Goal: Navigation & Orientation: Find specific page/section

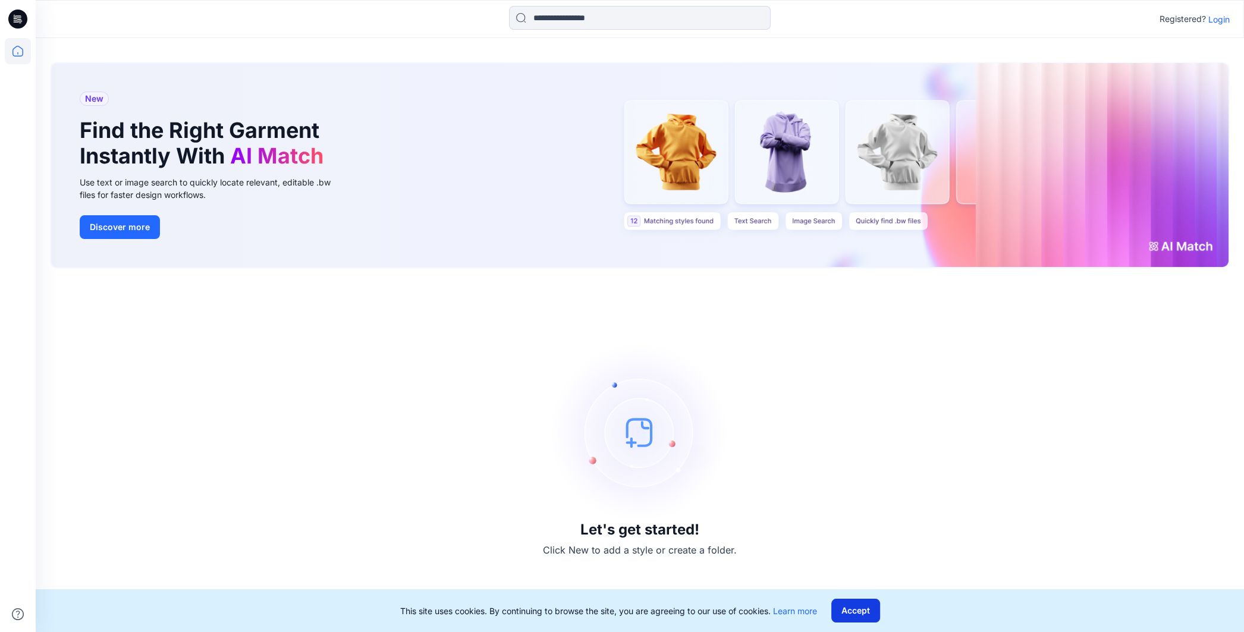
click at [611, 618] on button "Accept" at bounding box center [855, 611] width 49 height 24
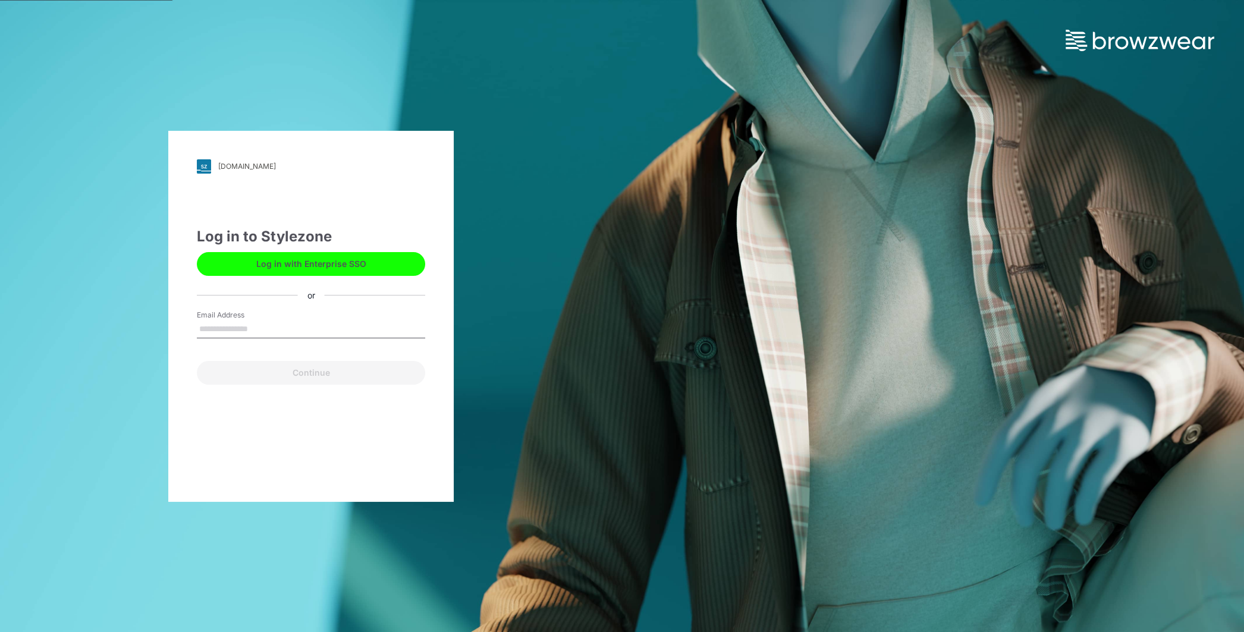
click at [366, 327] on input "Email Address" at bounding box center [311, 330] width 228 height 18
type input "**********"
click at [197, 361] on button "Continue" at bounding box center [311, 373] width 228 height 24
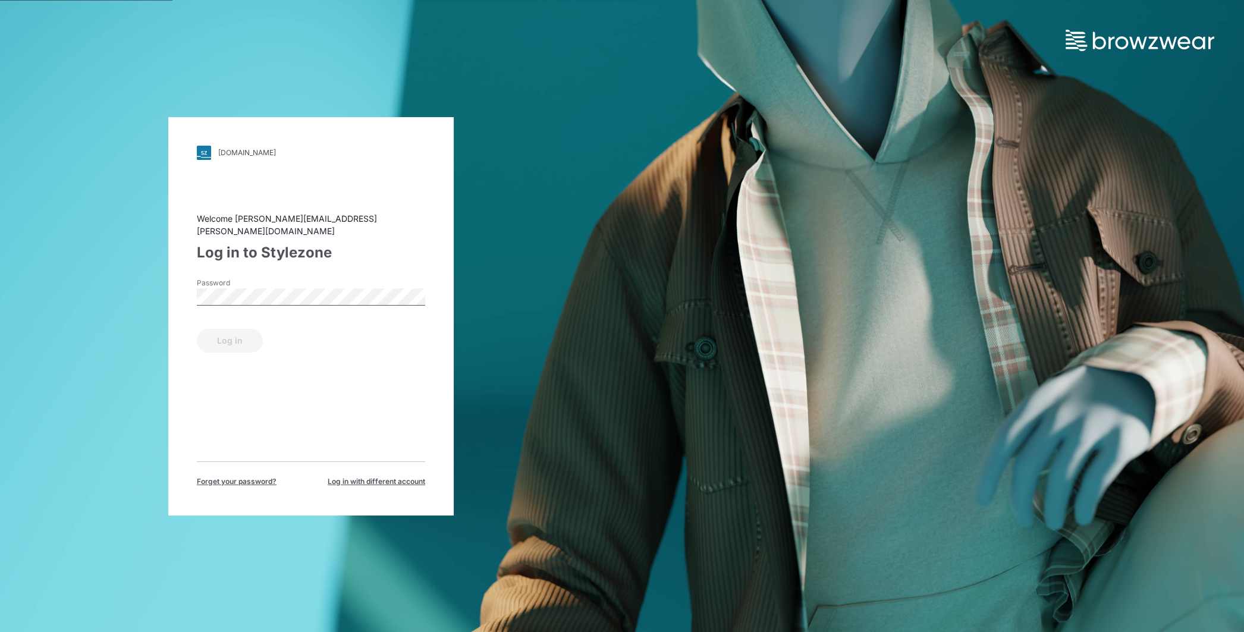
click at [401, 450] on div "Welcome [PERSON_NAME][EMAIL_ADDRESS][PERSON_NAME][DOMAIN_NAME] Log in to Stylez…" at bounding box center [311, 349] width 228 height 275
click at [238, 332] on button "Log in" at bounding box center [230, 341] width 66 height 24
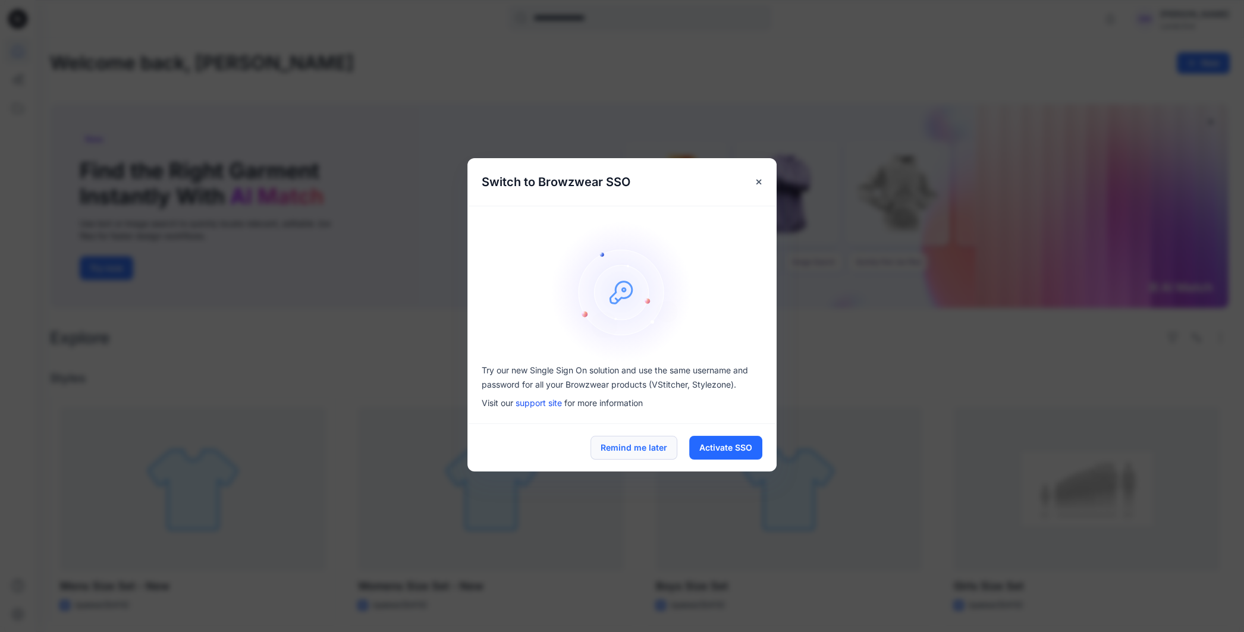
click at [652, 447] on button "Remind me later" at bounding box center [634, 448] width 87 height 24
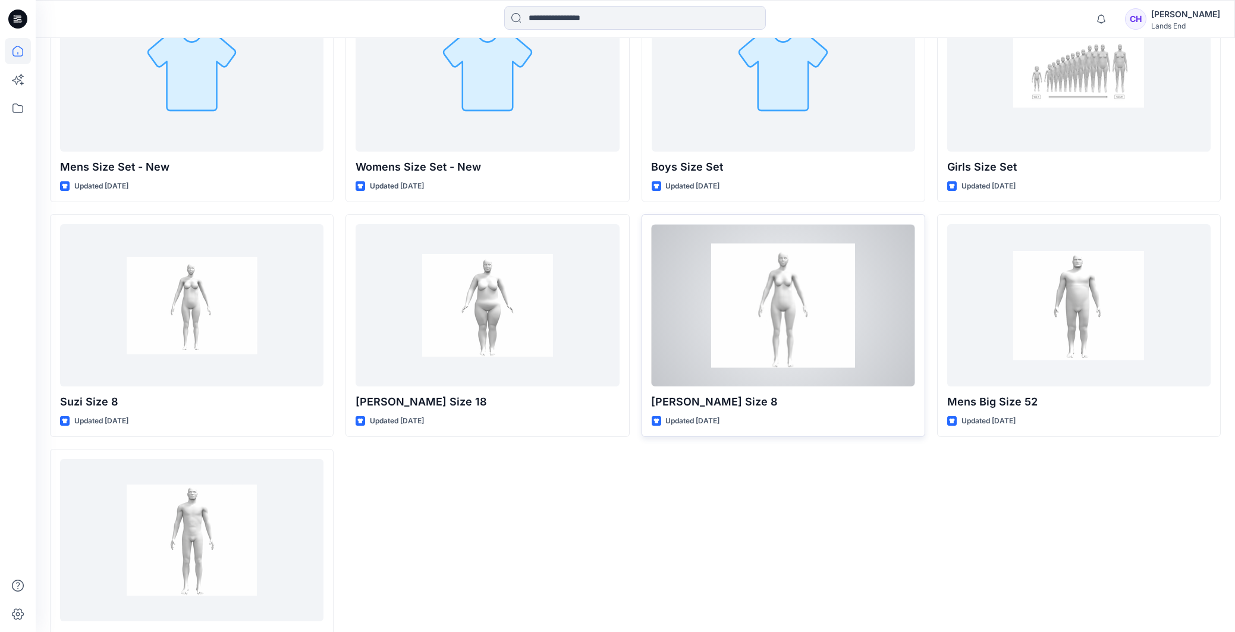
scroll to position [297, 0]
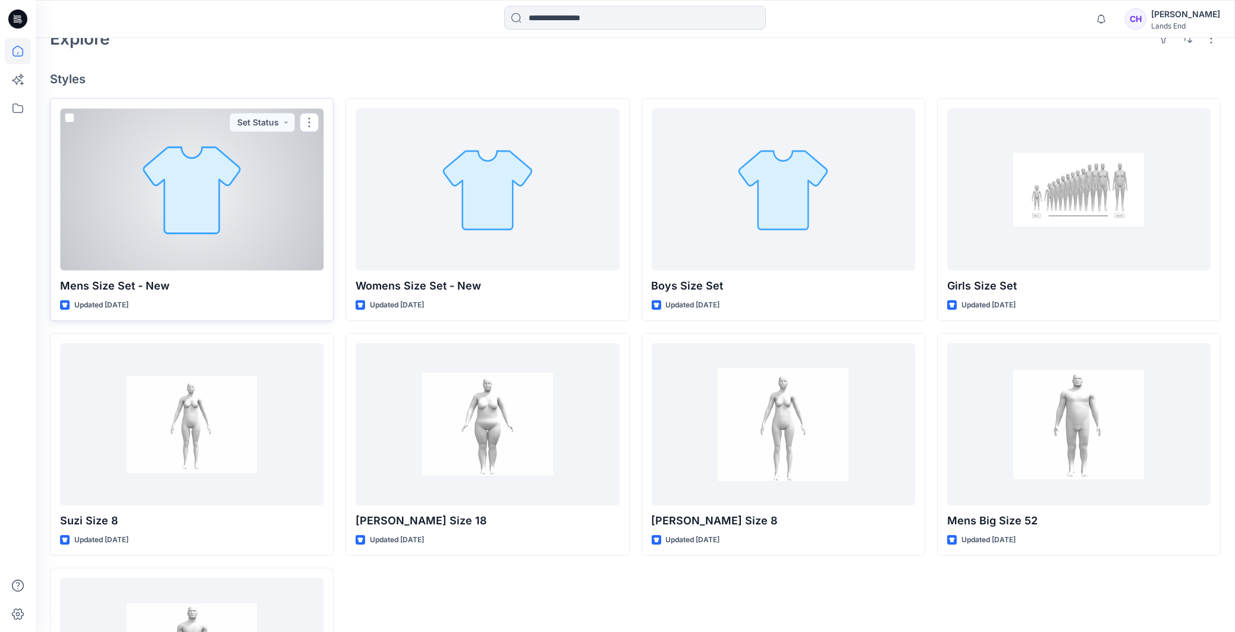
click at [162, 252] on div at bounding box center [191, 189] width 263 height 162
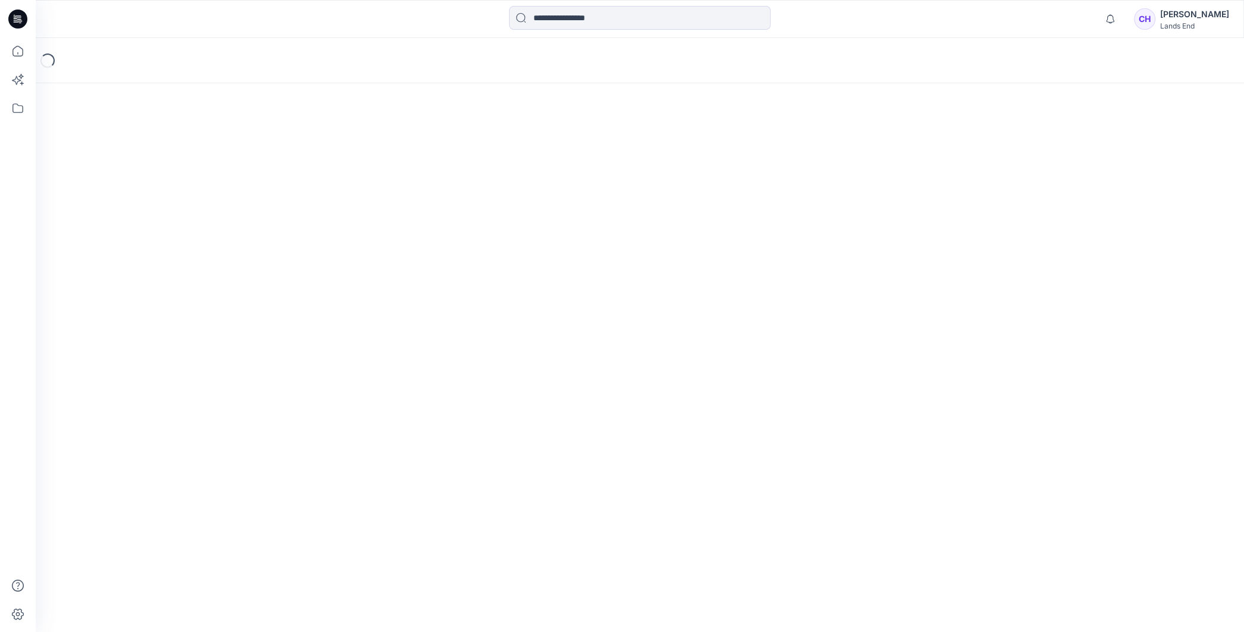
click at [162, 252] on div "Loading..." at bounding box center [640, 335] width 1208 height 594
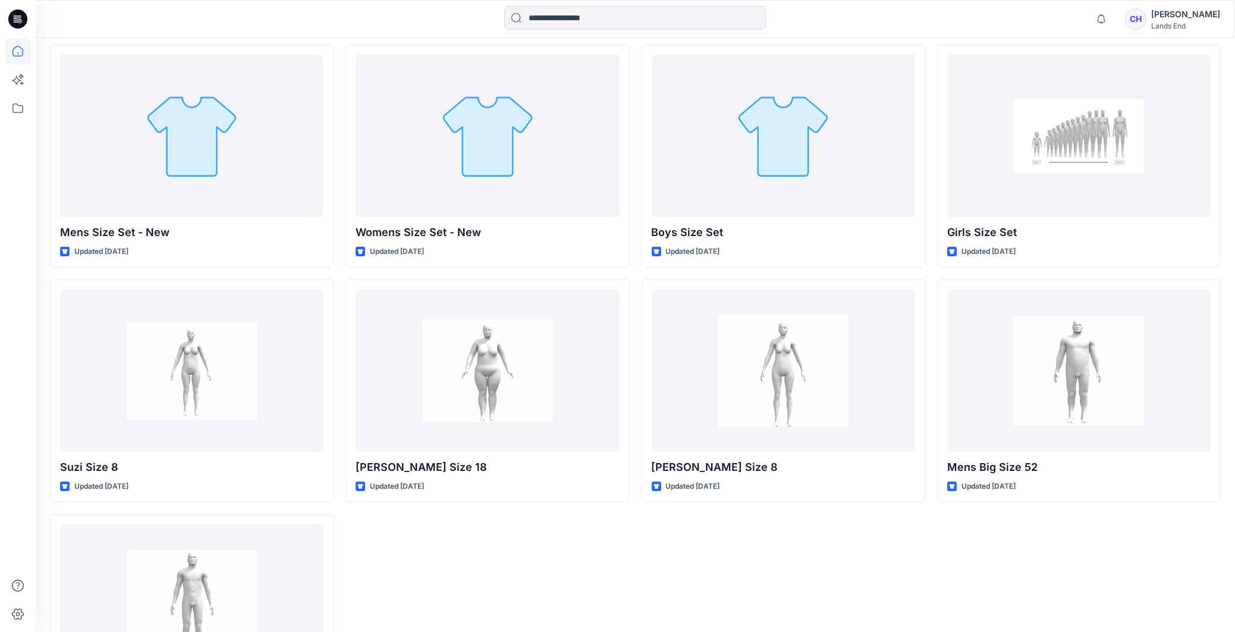
scroll to position [291, 0]
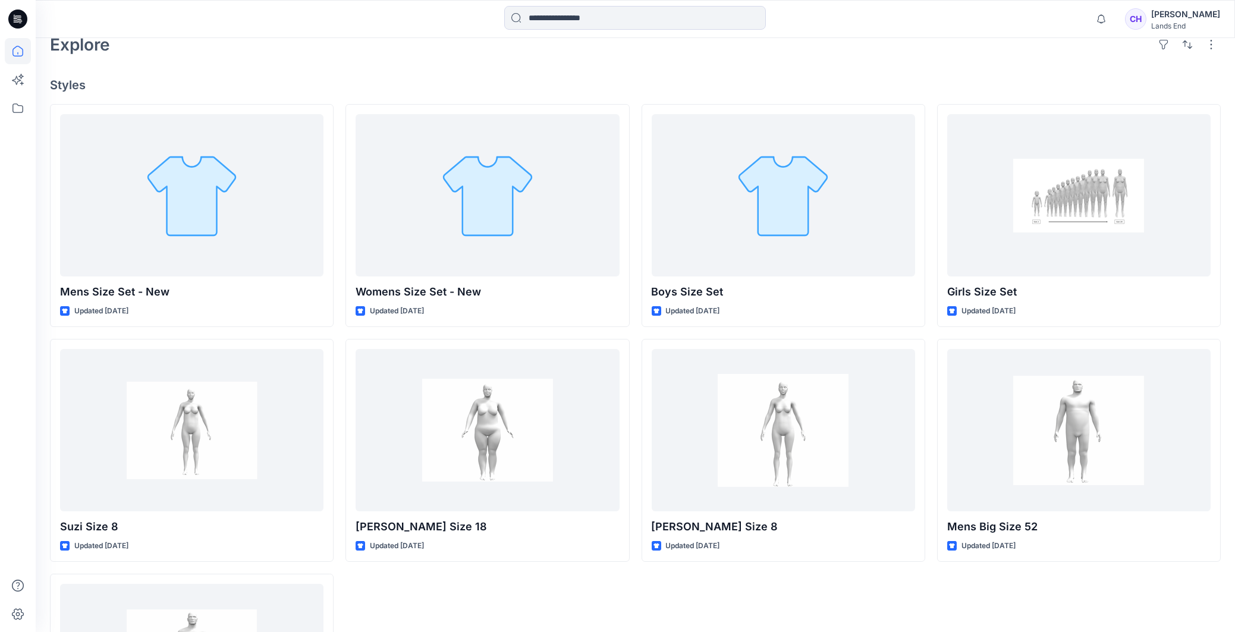
click at [815, 49] on div "Explore" at bounding box center [635, 44] width 1171 height 29
